Goal: Contribute content

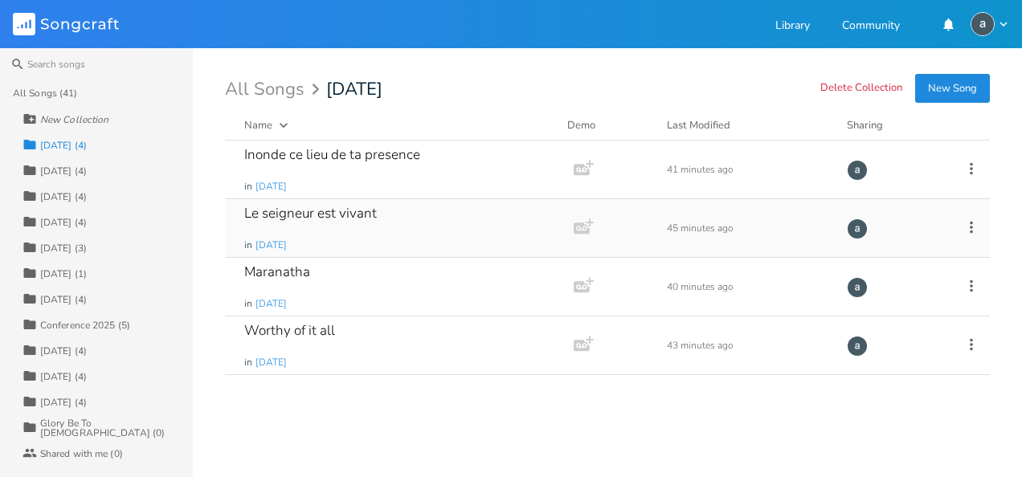
click at [305, 215] on div "Le seigneur est vivant" at bounding box center [310, 214] width 133 height 14
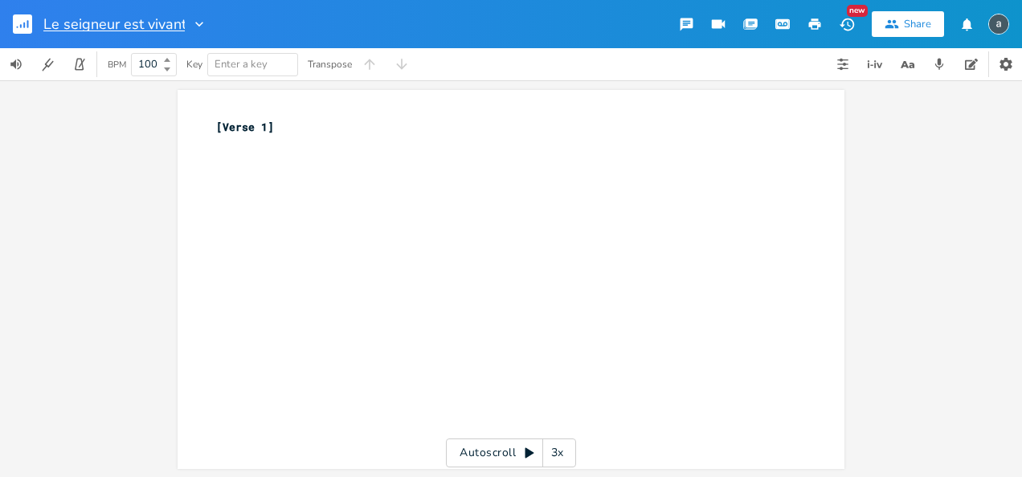
click at [68, 17] on input "Le seigneur est vivant" at bounding box center [113, 24] width 141 height 14
type input "Le [DEMOGRAPHIC_DATA] est vivant"
click at [291, 182] on div "xxxxxxxxxx [Verse 1] ​" at bounding box center [523, 295] width 621 height 358
type textarea "Le Seignwur"
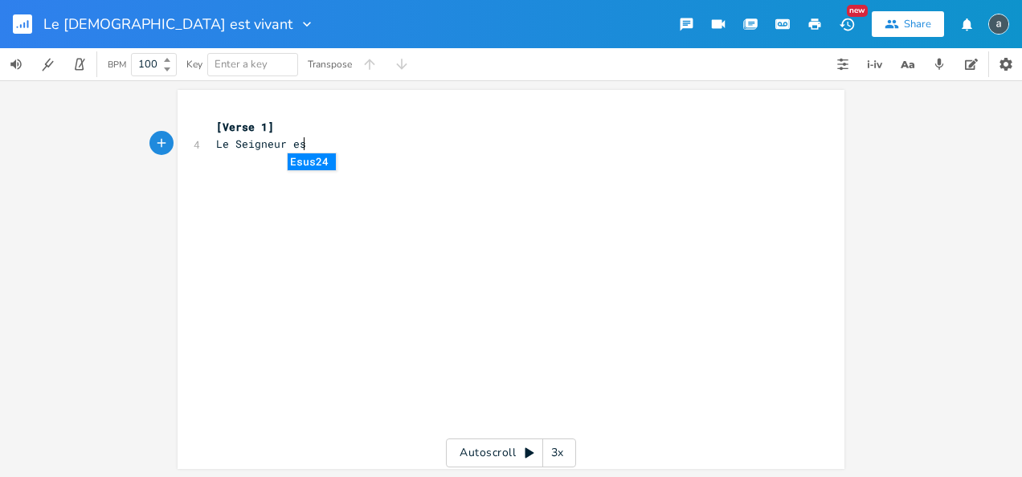
type textarea "eur es"
type textarea "t vinan"
type textarea "vant"
type textarea ","
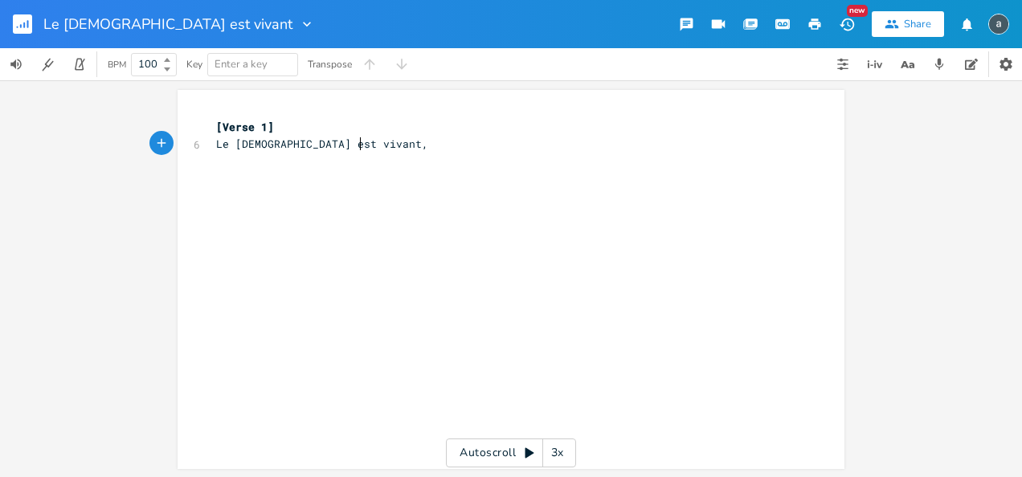
scroll to position [0, 3]
type textarea "."
type textarea "Il est vian"
type textarea "vang"
type textarea "t dans l"
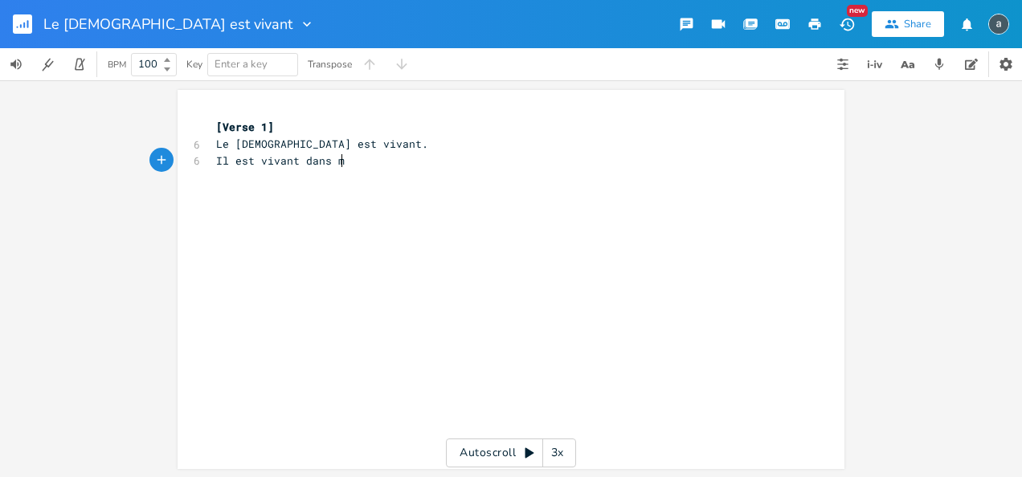
type textarea "mo"
type textarea "n coeur"
type textarea "."
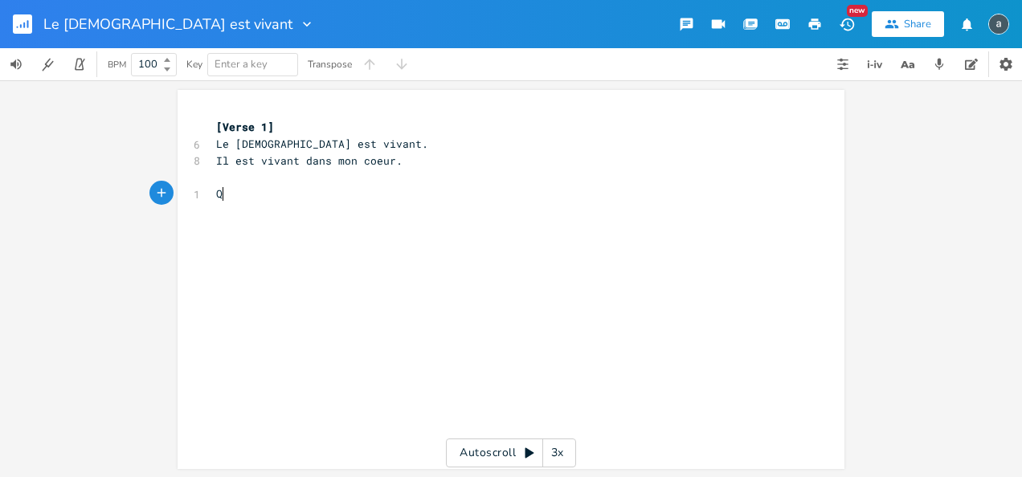
scroll to position [0, 6]
type textarea "Qu'il soig"
type textarea "t exalet"
type textarea "twer"
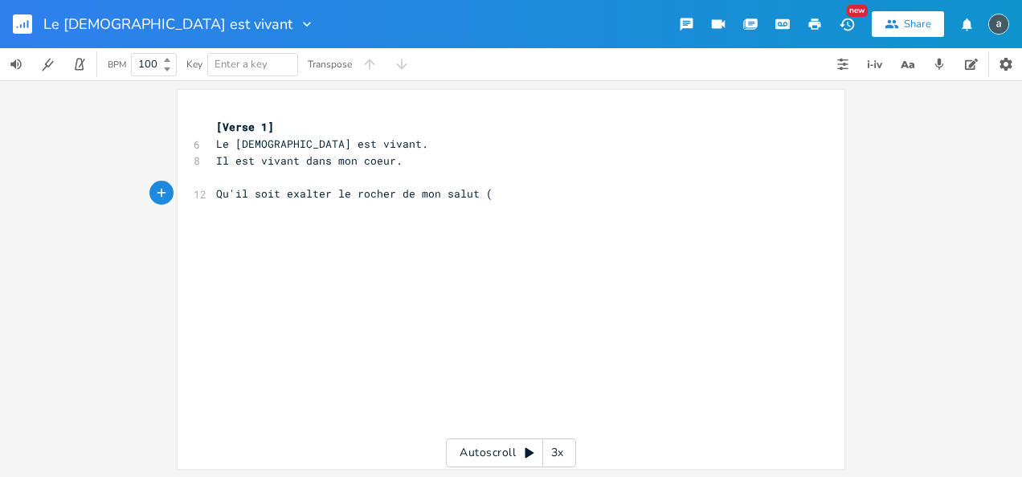
type textarea "er le rocher de mon salut ("
click at [75, 163] on div "er le rocher de mon salut ( xxxxxxxxxx [Verse 1] 6 Le Seigneur est vivant. 8 Il…" at bounding box center [511, 278] width 1022 height 397
click at [491, 195] on pre "Qu'il soit exalter le rocher de mon salut (" at bounding box center [503, 194] width 580 height 17
type textarea "x2)"
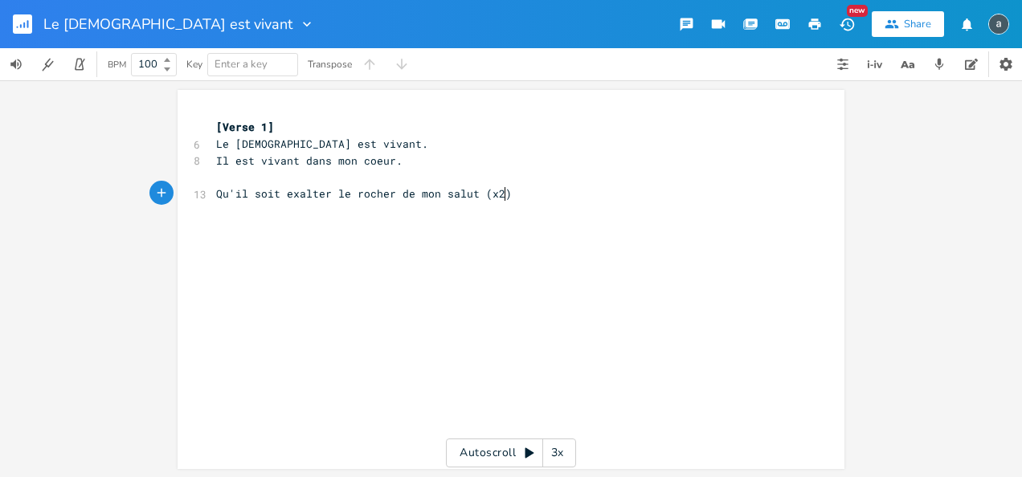
scroll to position [0, 14]
type textarea "Car sa m"
type textarea "misericode s"
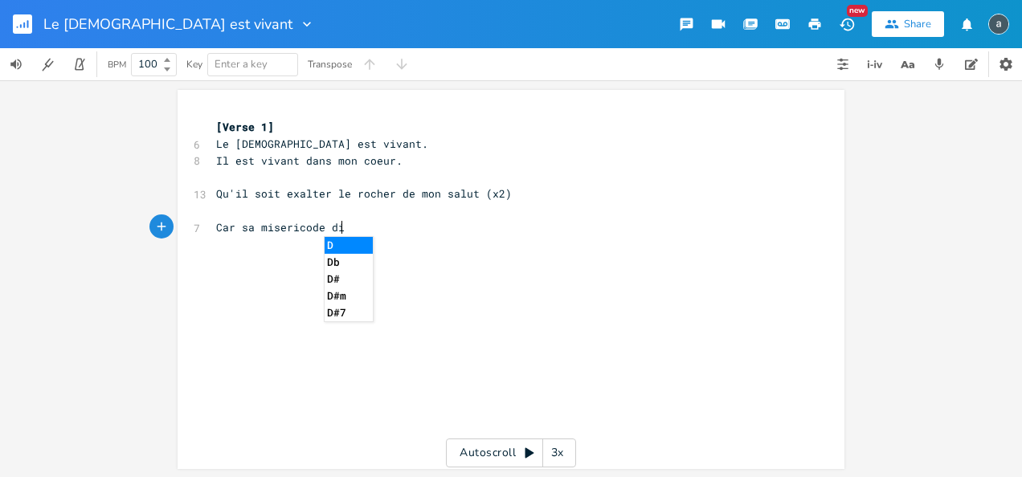
type textarea "dir"
type textarea "urea"
type textarea "ra toujours"
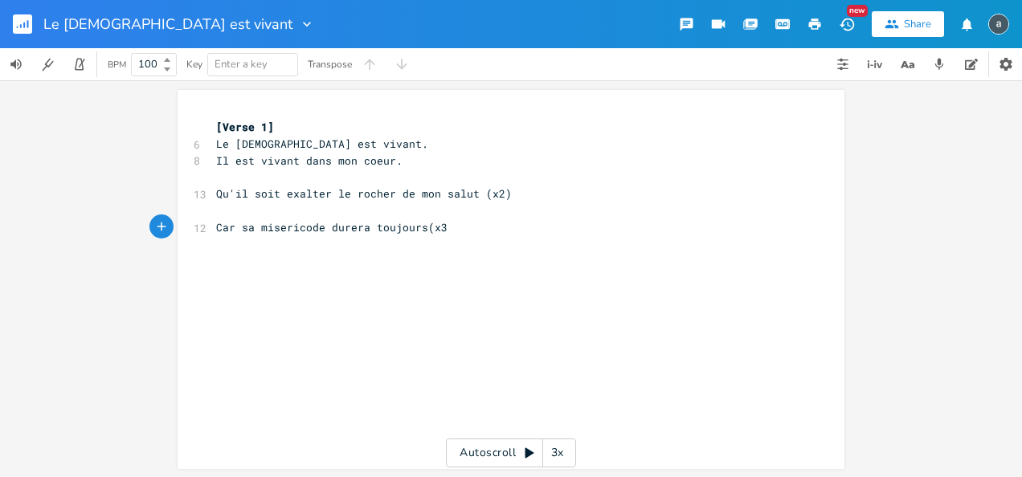
type textarea "(x3)"
type textarea "se"
type textarea "Ses B"
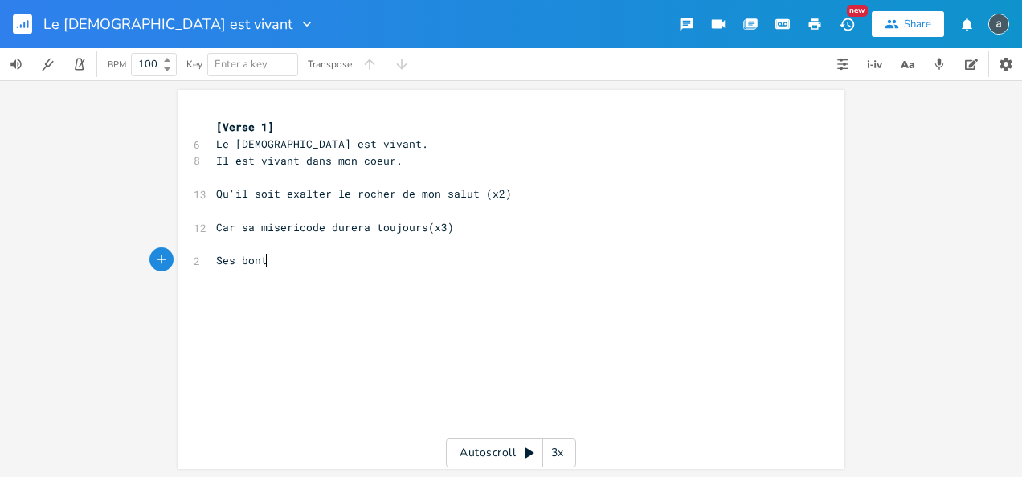
scroll to position [0, 27]
type textarea "bontes"
type textarea "eeeeeeeeeee"
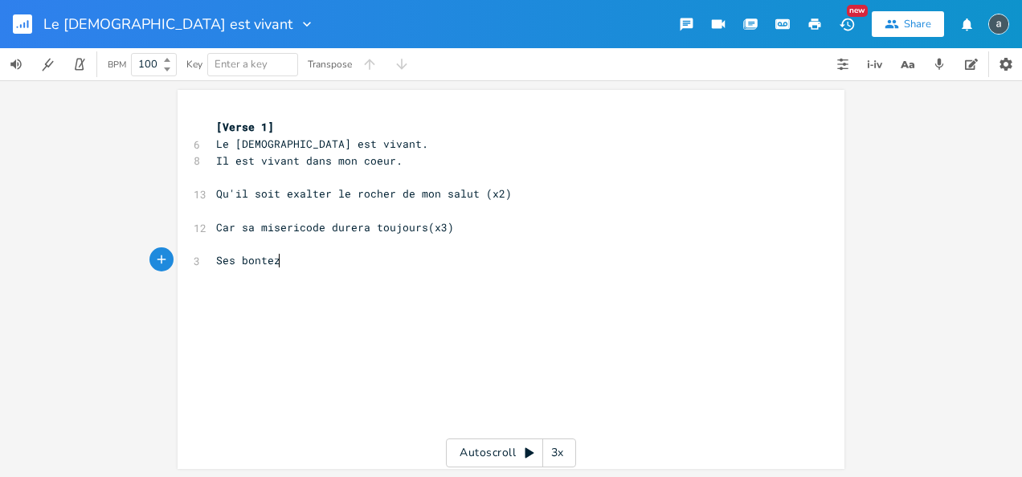
type textarea "z"
type textarea "s (x2) son"
type textarea "t imens"
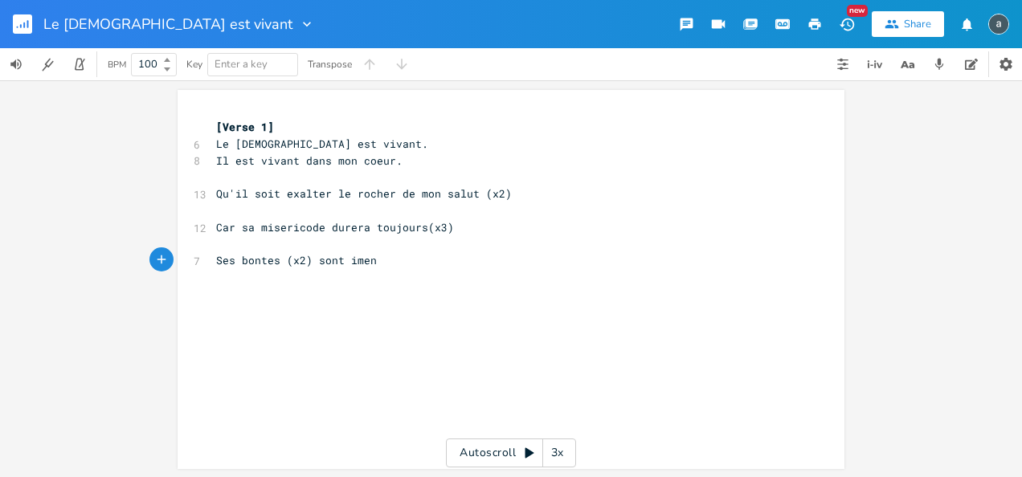
type textarea "n"
type textarea "ses"
type textarea "menses."
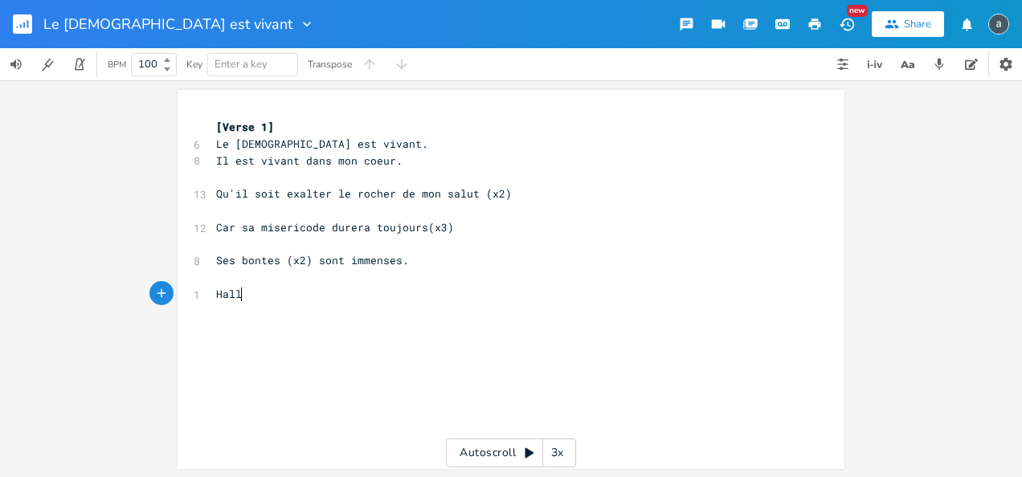
type textarea "Halle"
type textarea "Alll"
type textarea "eluis"
type textarea "a"
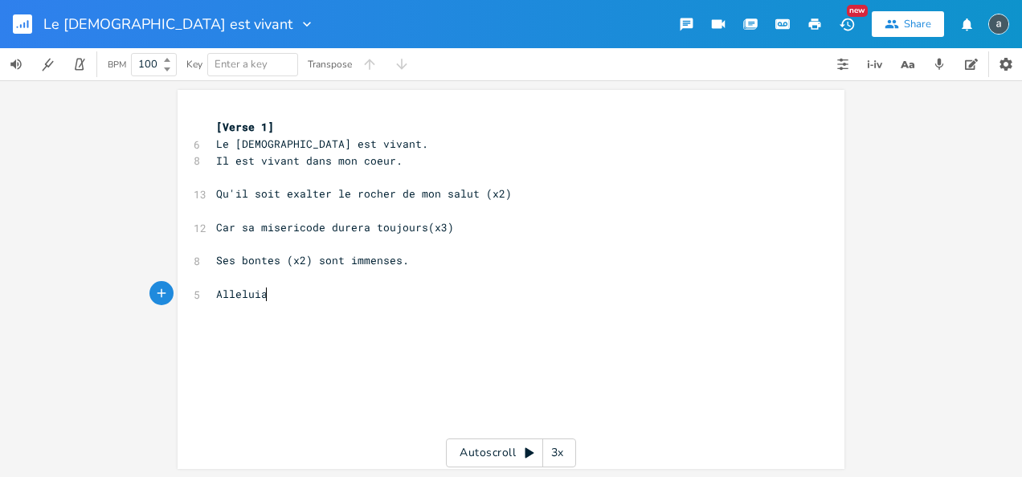
scroll to position [0, 7]
click at [449, 227] on pre "Car sa misericode durera toujours(x3)" at bounding box center [503, 227] width 580 height 17
type textarea "."
click at [508, 199] on pre "Qu'il soit exalter le rocher de mon salut (x2)" at bounding box center [503, 194] width 580 height 17
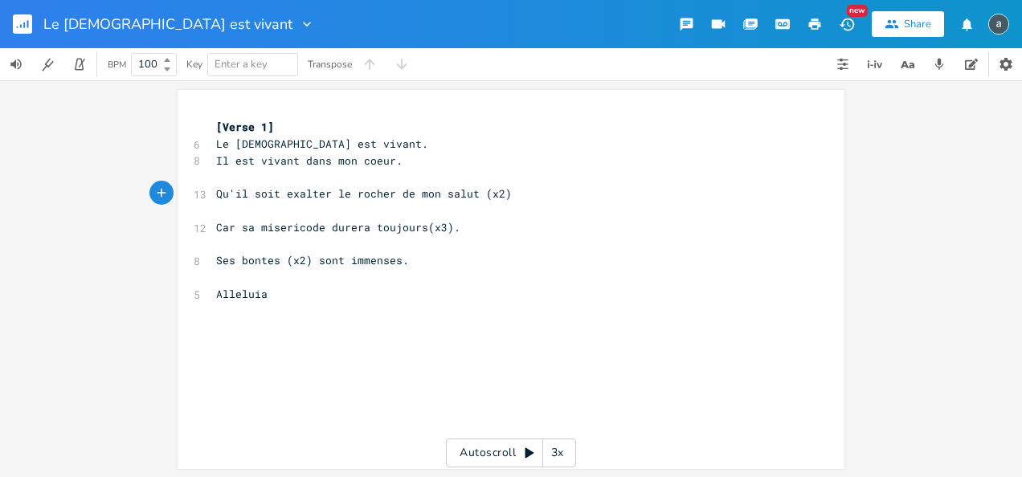
type textarea "."
click at [351, 283] on pre "​" at bounding box center [503, 277] width 580 height 17
click at [343, 289] on pre "Alleluia" at bounding box center [503, 294] width 580 height 17
type textarea "Alleluia"
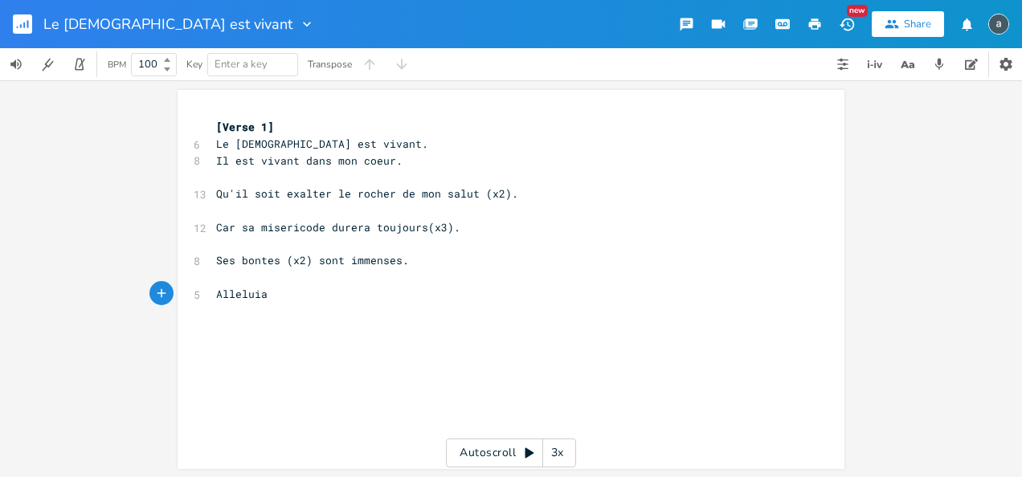
click at [23, 35] on button "button" at bounding box center [29, 24] width 32 height 39
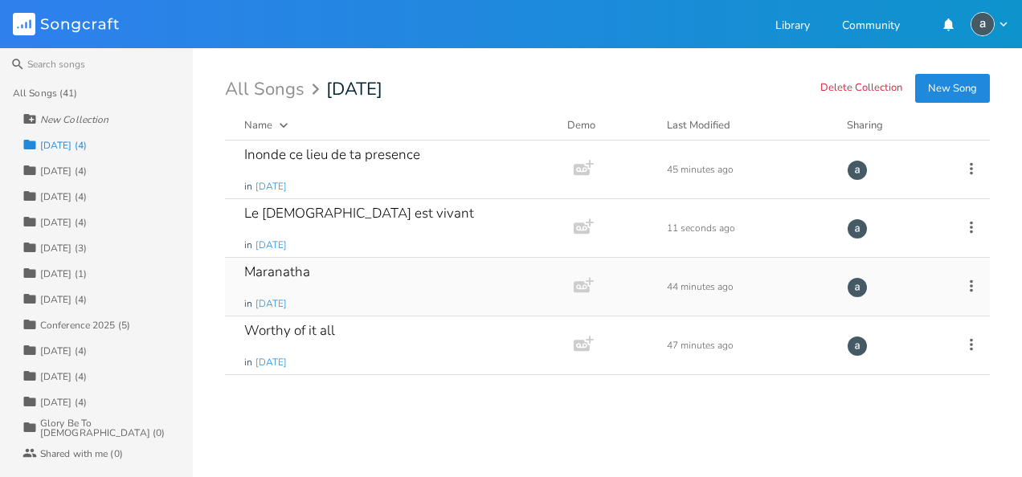
click at [291, 274] on div "Maranatha" at bounding box center [277, 272] width 66 height 14
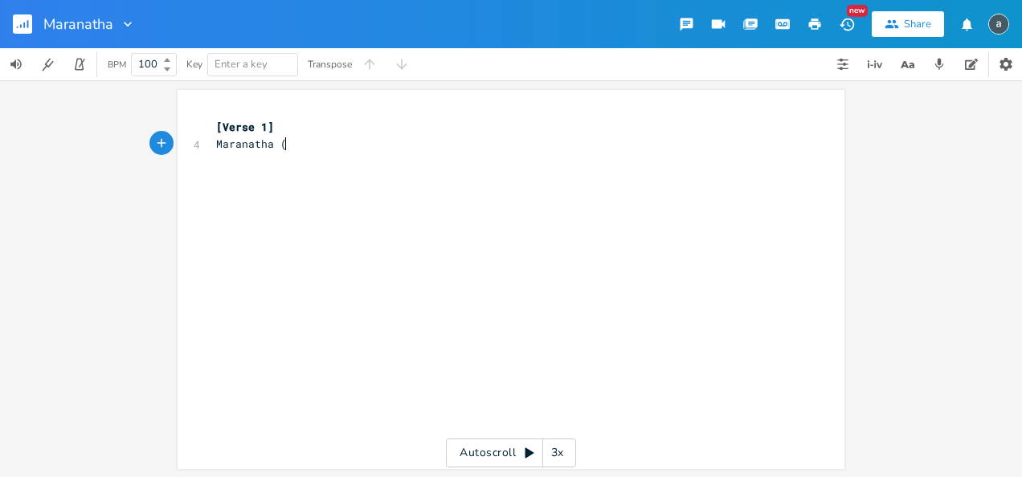
scroll to position [0, 56]
type textarea "Maranatha (x4)"
type textarea "Marw"
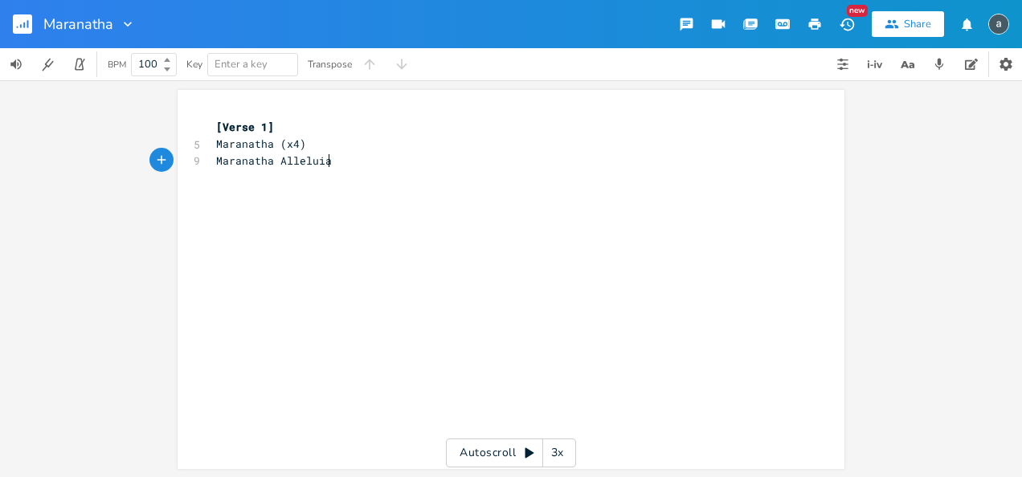
type textarea "anatha Alleluia"
type textarea "##"
type textarea "(x2)"
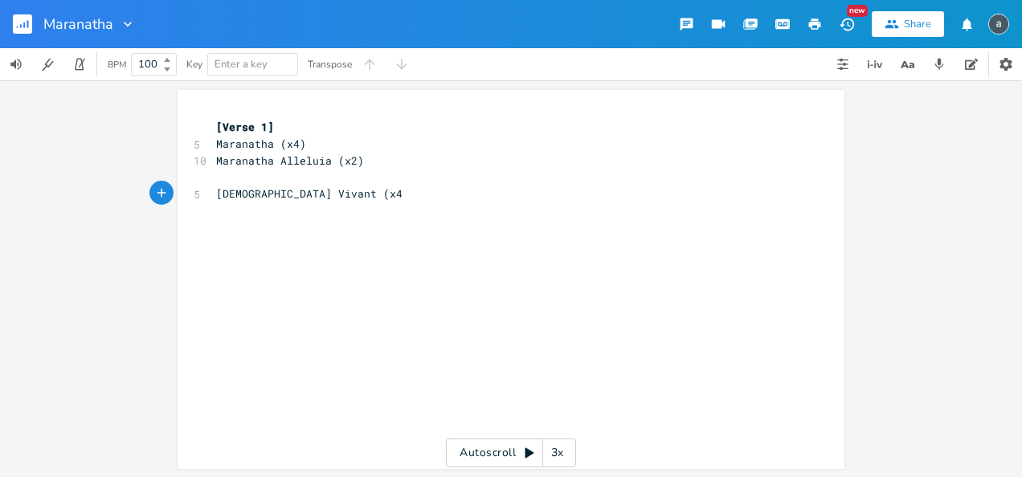
type textarea "[DEMOGRAPHIC_DATA][PERSON_NAME] (x4)"
type textarea "Jesus Vivant Alleluis"
type textarea "a"
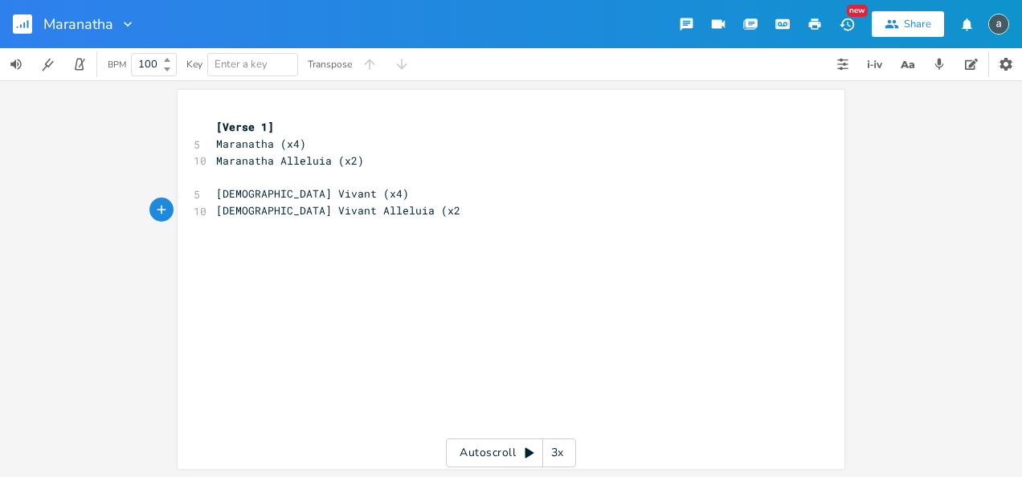
type textarea "(x2)"
type textarea "Tombeau ine vide (x4)"
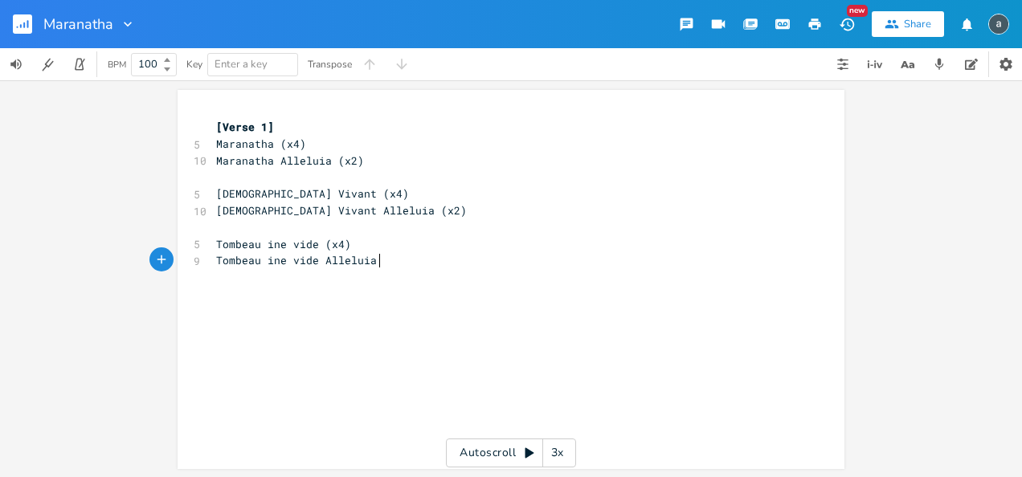
scroll to position [0, 125]
type textarea "Tombeau ine vide Alleluia (x2)"
type textarea "Il vit en moi"
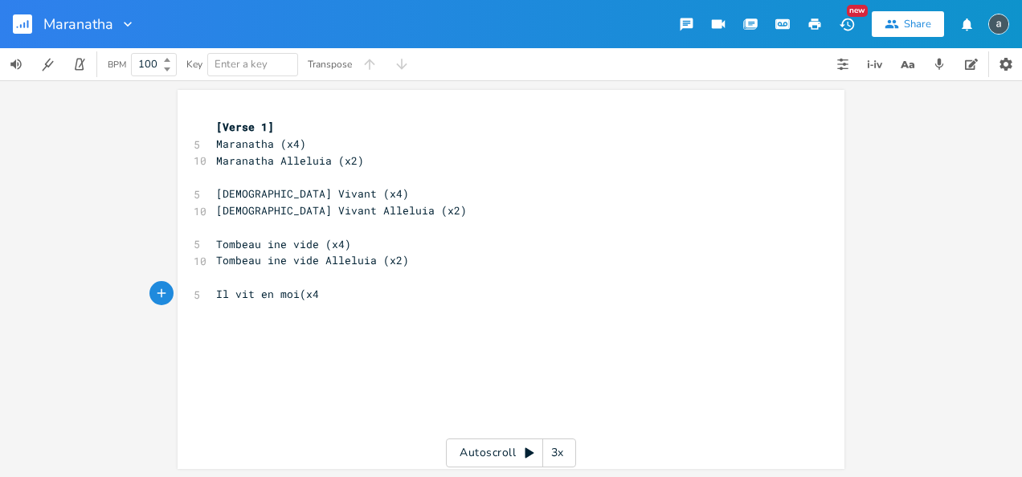
type textarea "(x4)"
type textarea "n"
type textarea "Il vit en moi a"
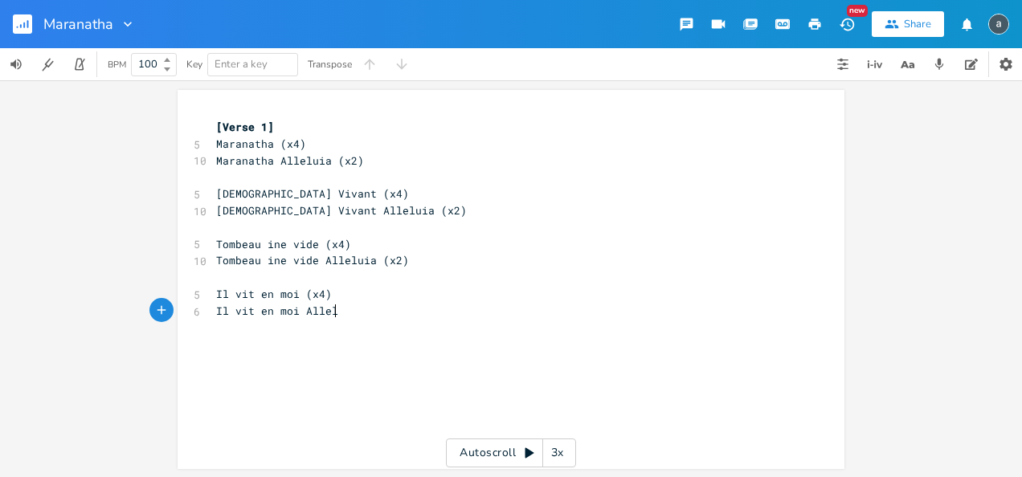
type textarea "Alleli"
type textarea "uia )"
type textarea "(x3"
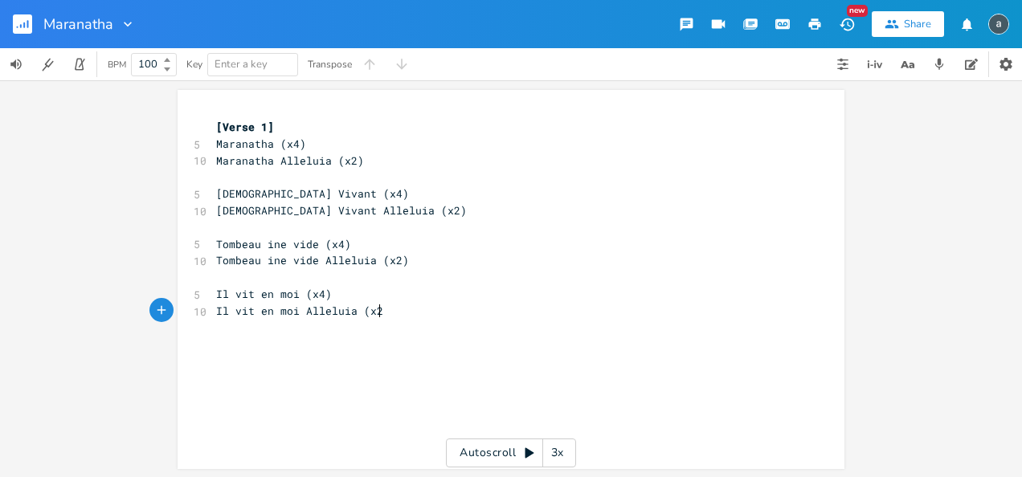
type textarea "2)"
type textarea "e"
type textarea "Ressuc"
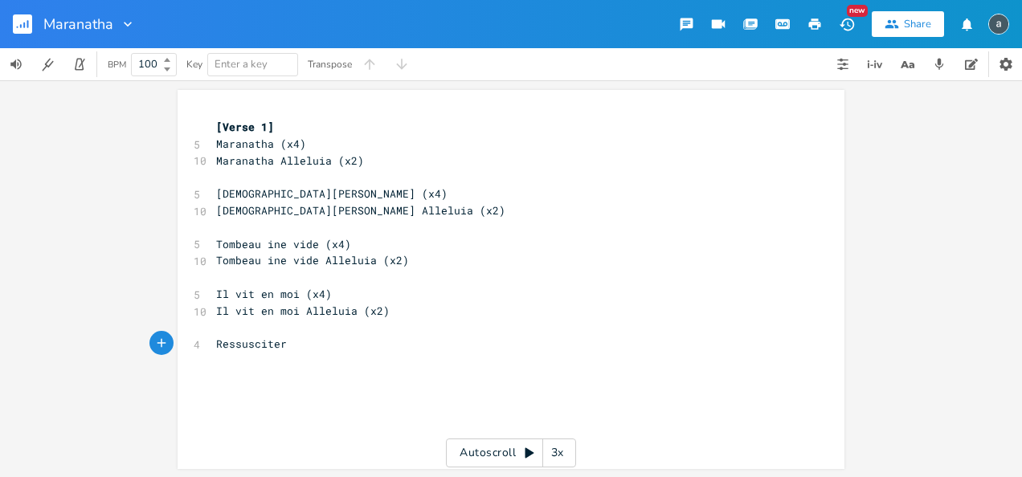
scroll to position [0, 31]
type textarea "sciter (x2#4##"
type textarea "4)"
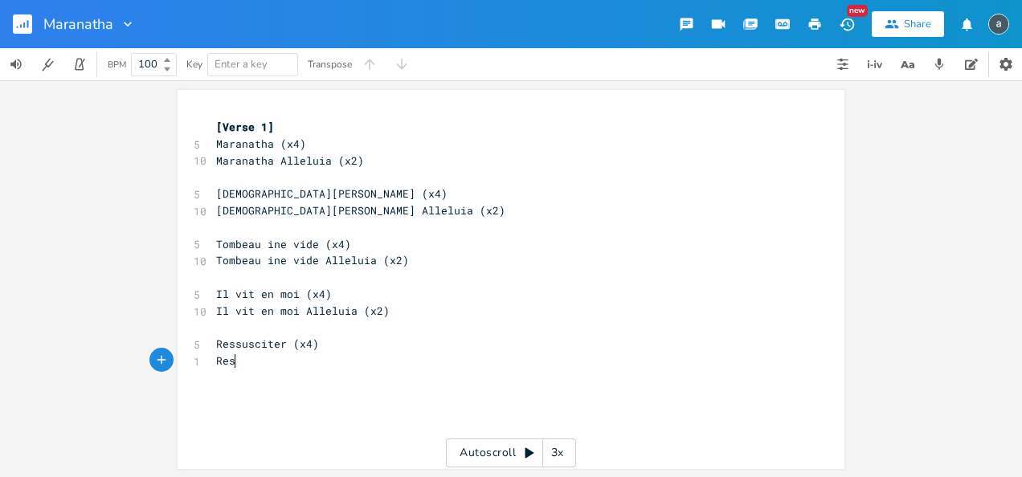
type textarea "Resu"
type textarea "sucs"
type textarea "sciter Alleluia (x2)"
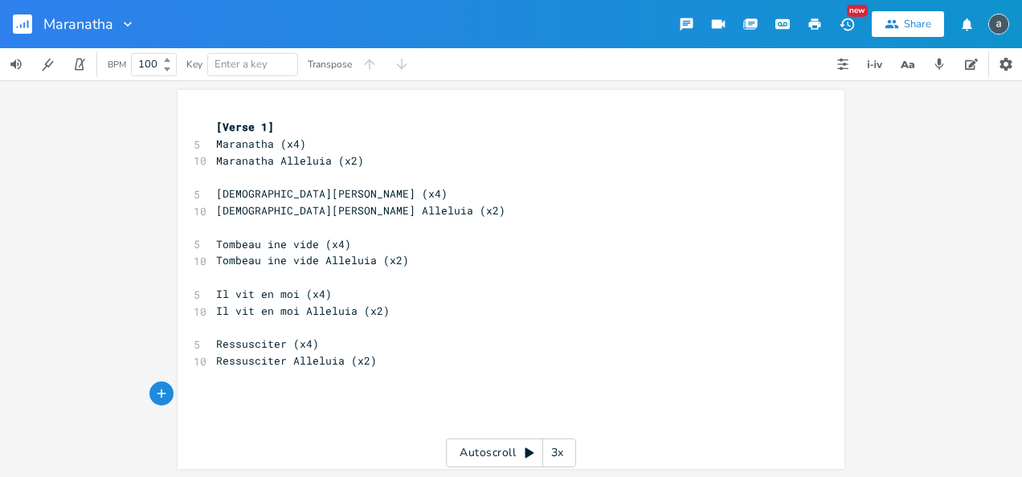
scroll to position [2, 0]
drag, startPoint x: 23, startPoint y: 28, endPoint x: 49, endPoint y: 3, distance: 35.8
click at [46, 5] on div "Maranatha" at bounding box center [68, 24] width 136 height 48
click at [32, 23] on button "button" at bounding box center [29, 24] width 32 height 39
